Goal: Entertainment & Leisure: Consume media (video, audio)

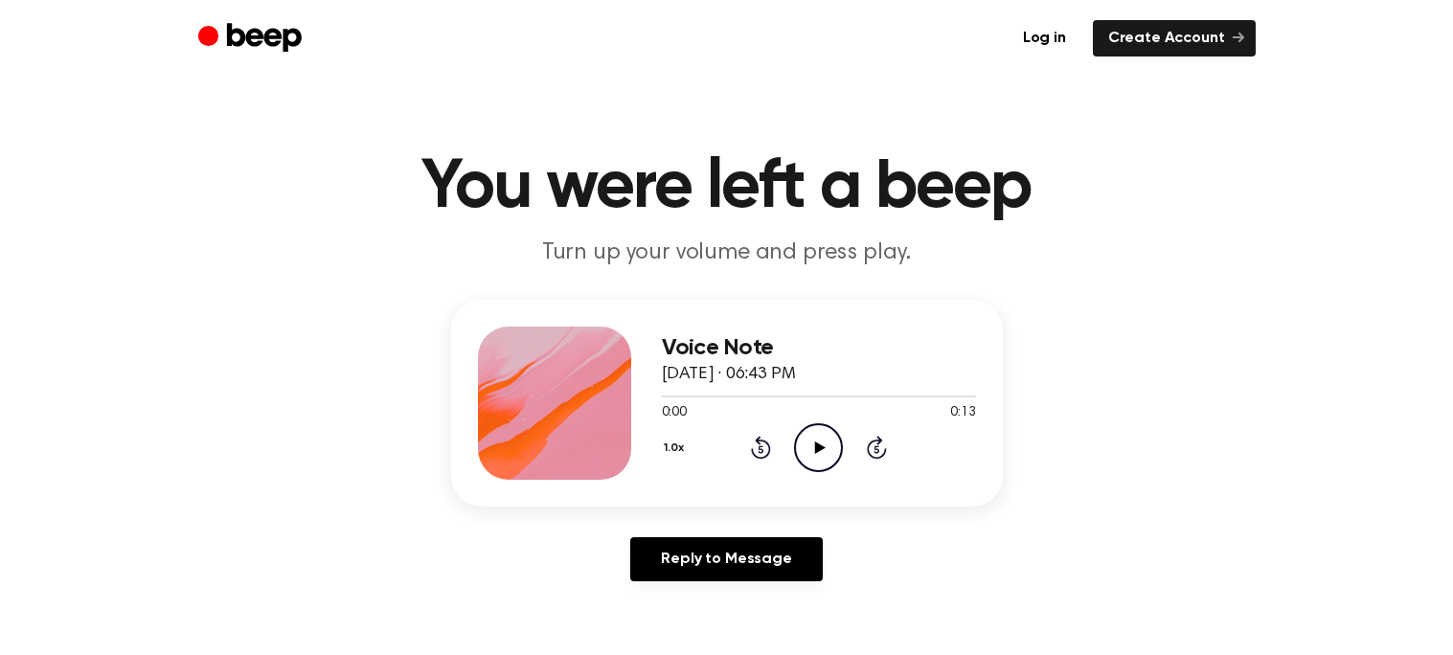
click at [823, 431] on icon "Play Audio" at bounding box center [818, 447] width 49 height 49
click at [823, 431] on icon "Pause Audio" at bounding box center [818, 447] width 49 height 49
click at [823, 431] on icon "Play Audio" at bounding box center [818, 447] width 49 height 49
click at [823, 431] on icon "Pause Audio" at bounding box center [818, 447] width 49 height 49
click at [823, 431] on icon "Play Audio" at bounding box center [818, 447] width 49 height 49
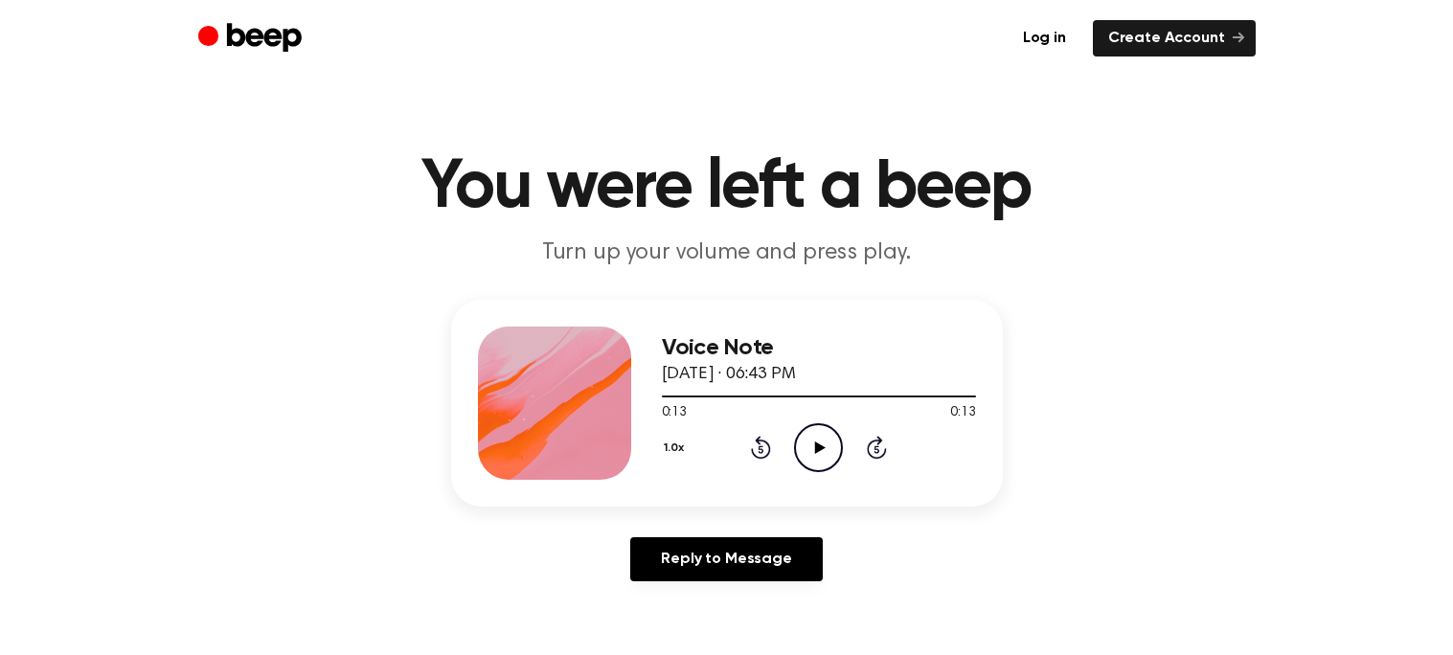
click at [757, 448] on icon "Rewind 5 seconds" at bounding box center [760, 447] width 21 height 25
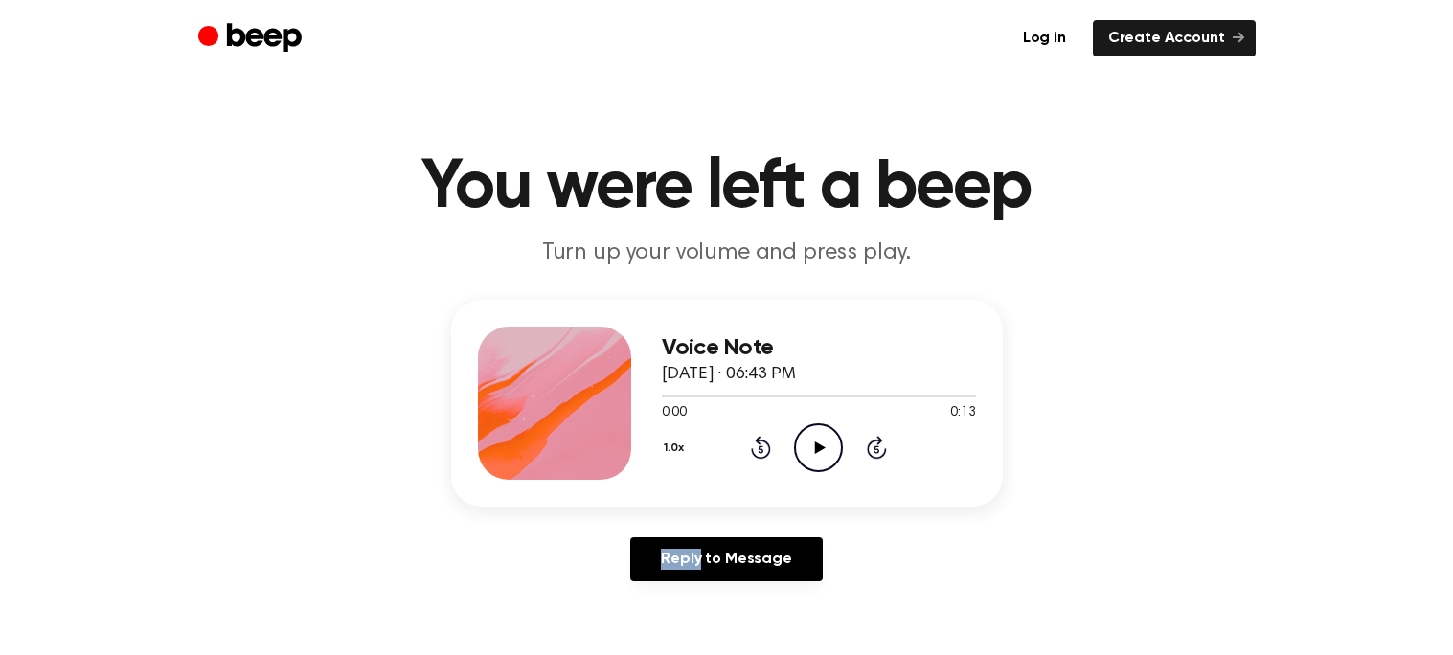
click at [757, 448] on icon "Rewind 5 seconds" at bounding box center [760, 447] width 21 height 25
click at [807, 446] on icon "Play Audio" at bounding box center [818, 447] width 49 height 49
click at [825, 457] on icon "Play Audio" at bounding box center [818, 447] width 49 height 49
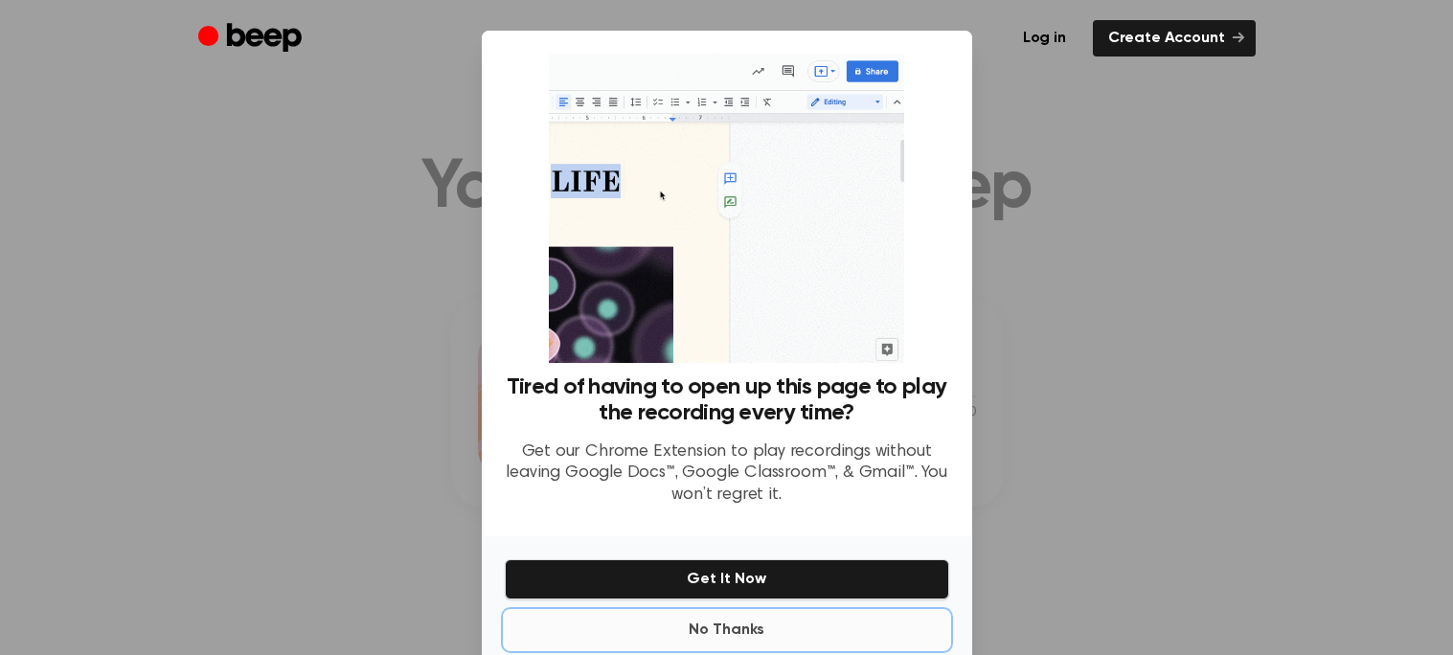
click at [764, 620] on button "No Thanks" at bounding box center [727, 630] width 444 height 38
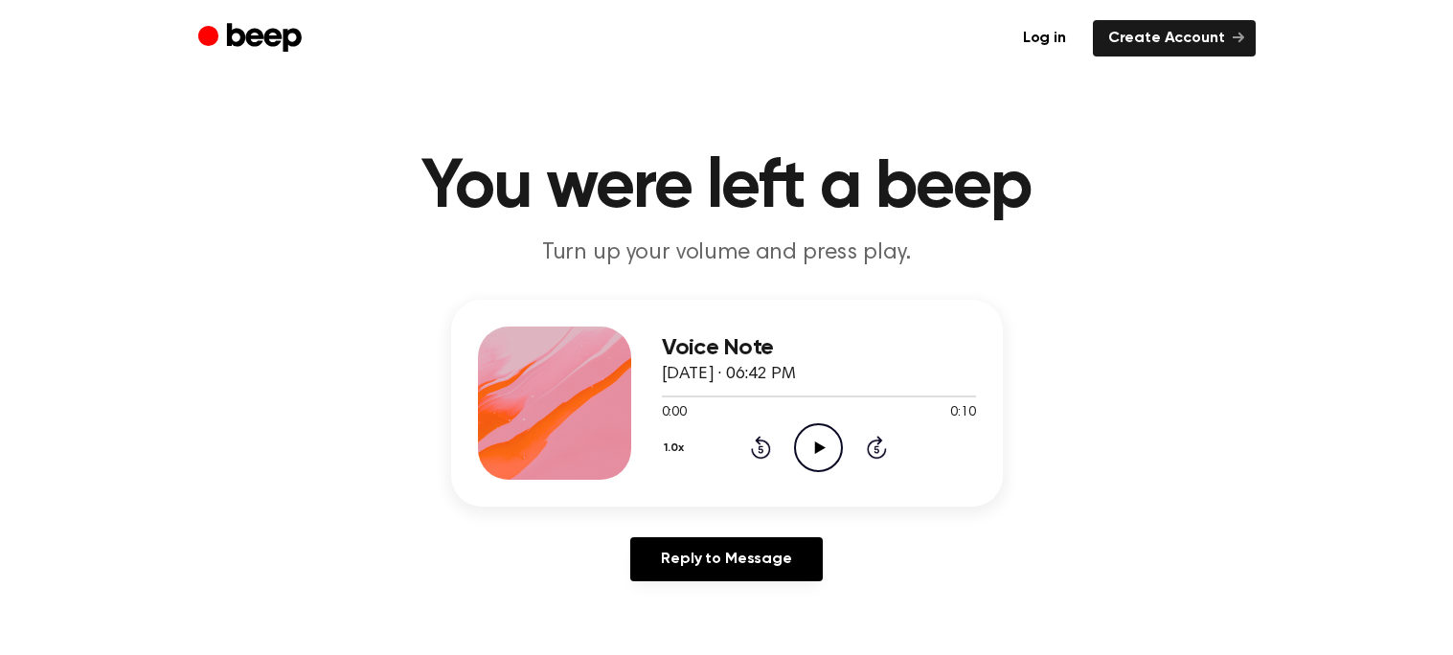
click at [820, 449] on icon at bounding box center [820, 447] width 11 height 12
click at [816, 443] on icon at bounding box center [820, 447] width 11 height 12
